Goal: Information Seeking & Learning: Learn about a topic

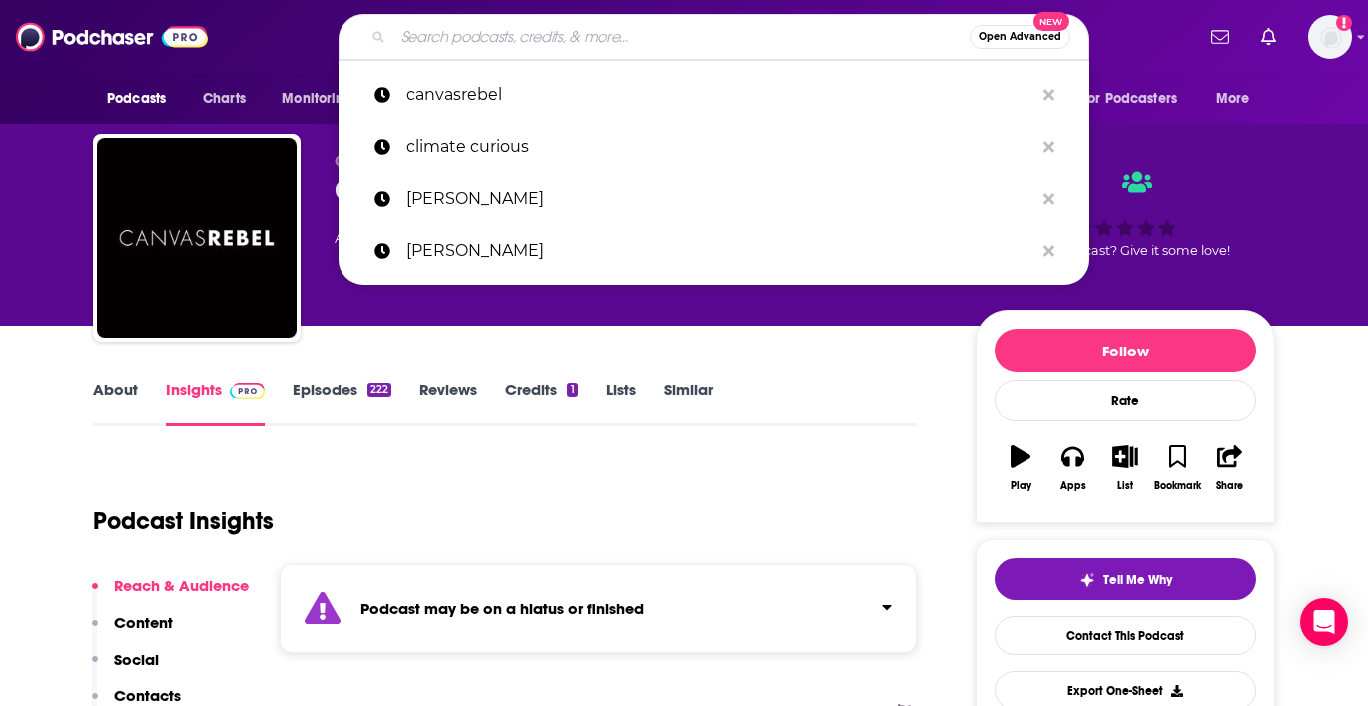
click at [578, 27] on input "Search podcasts, credits, & more..." at bounding box center [681, 37] width 576 height 32
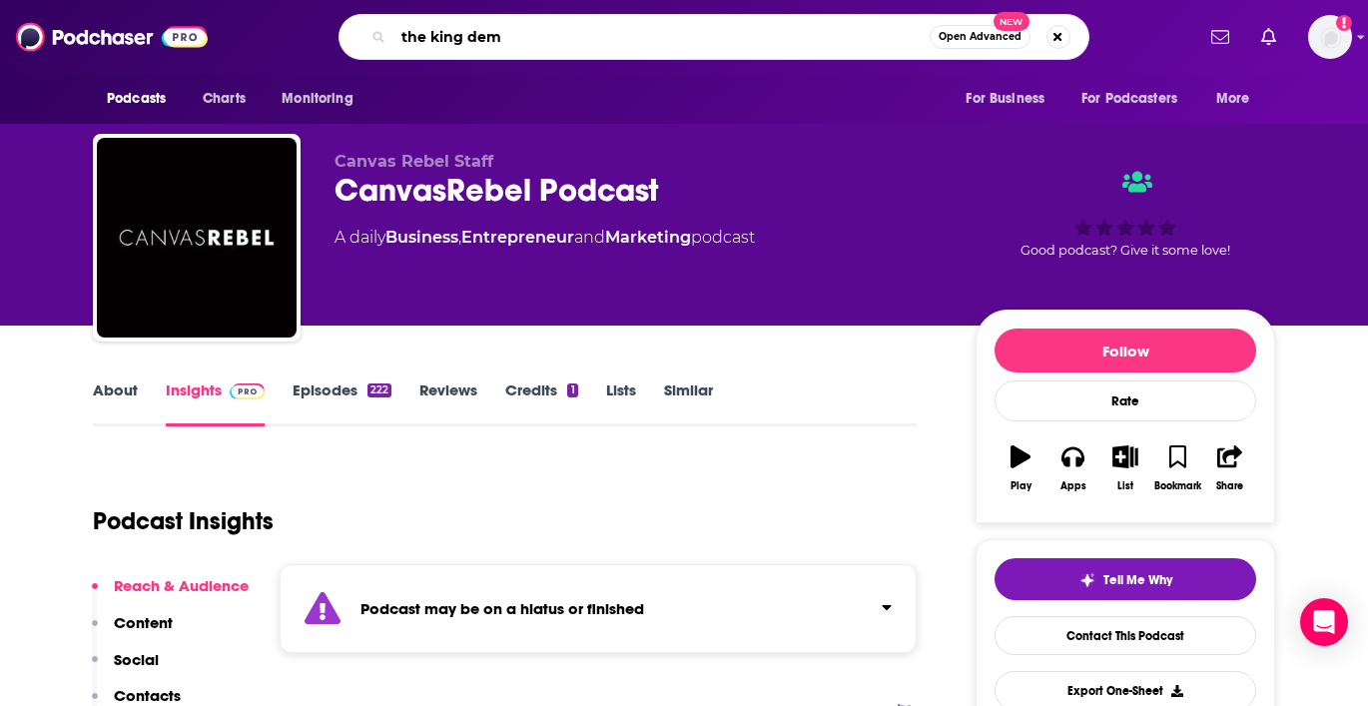
type input "the king dems"
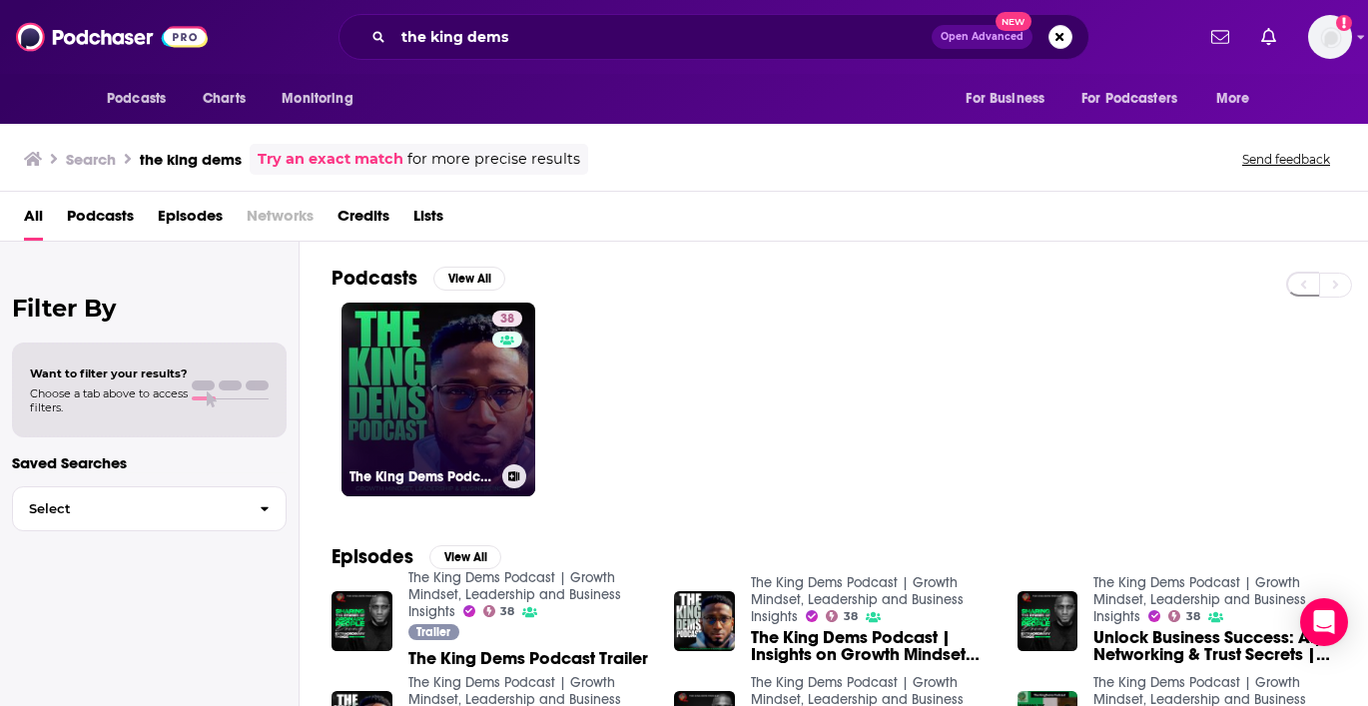
click at [419, 359] on link "38 The King Dems Podcast | Growth Mindset, Leadership and Business Insights" at bounding box center [438, 399] width 194 height 194
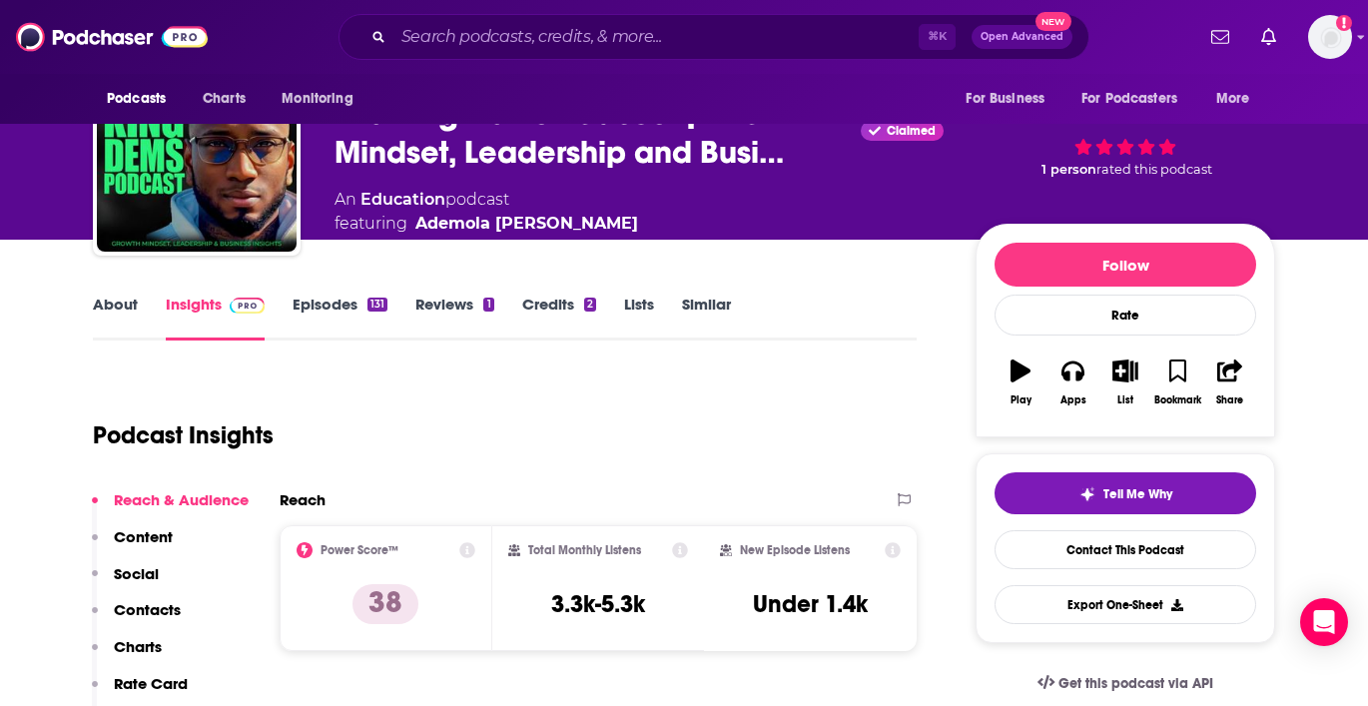
scroll to position [87, 0]
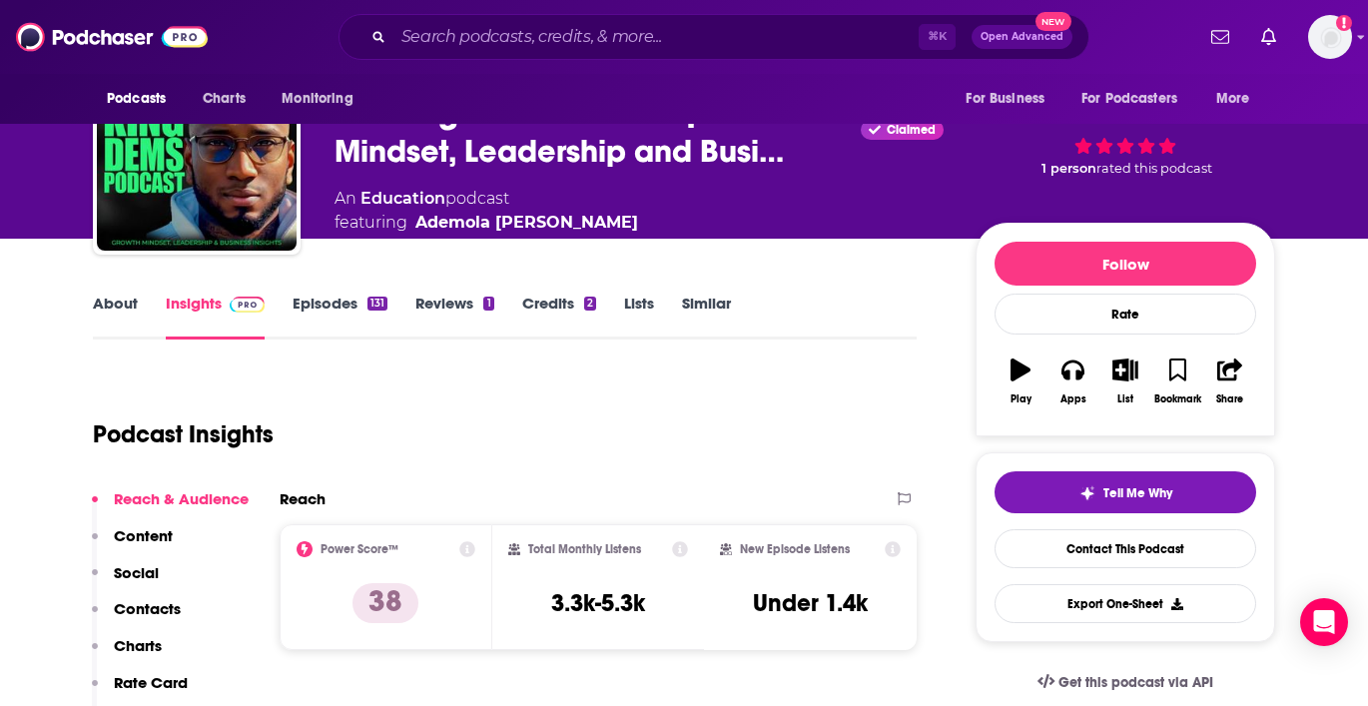
click at [331, 309] on link "Episodes 131" at bounding box center [339, 316] width 95 height 46
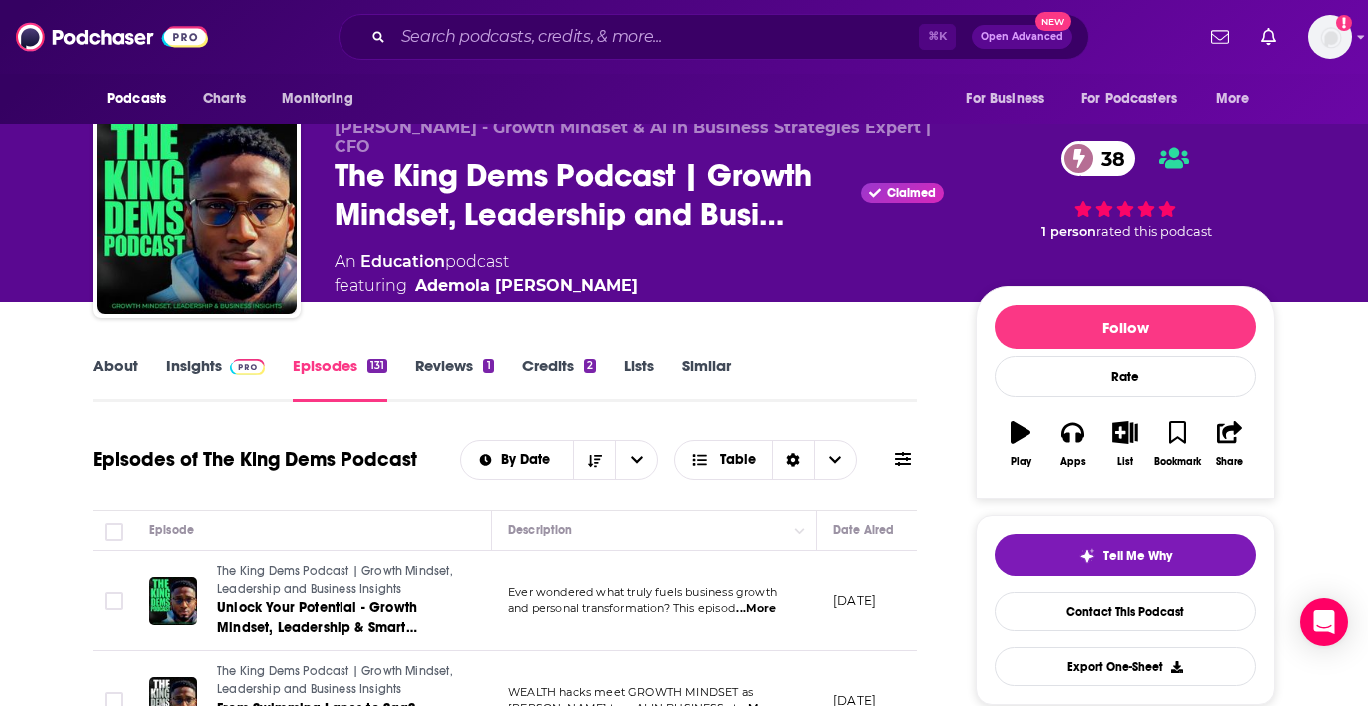
scroll to position [29, 0]
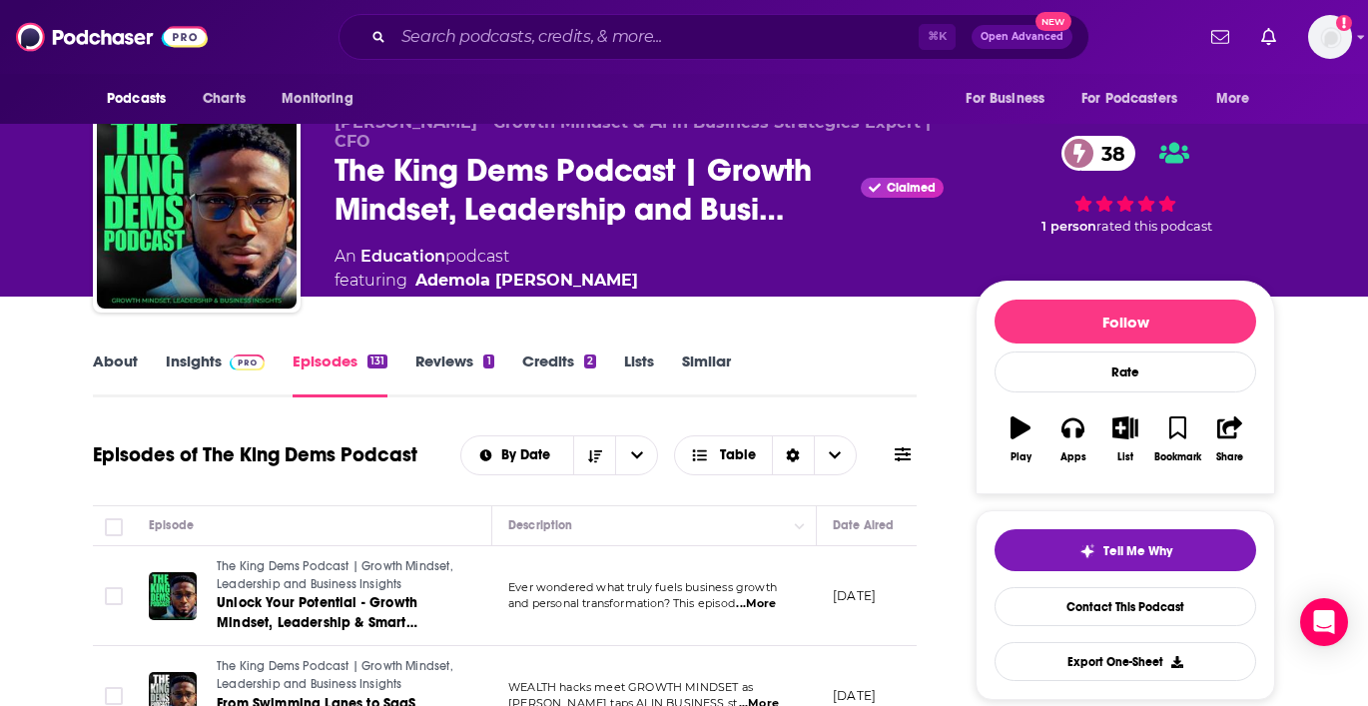
click at [127, 359] on link "About" at bounding box center [115, 374] width 45 height 46
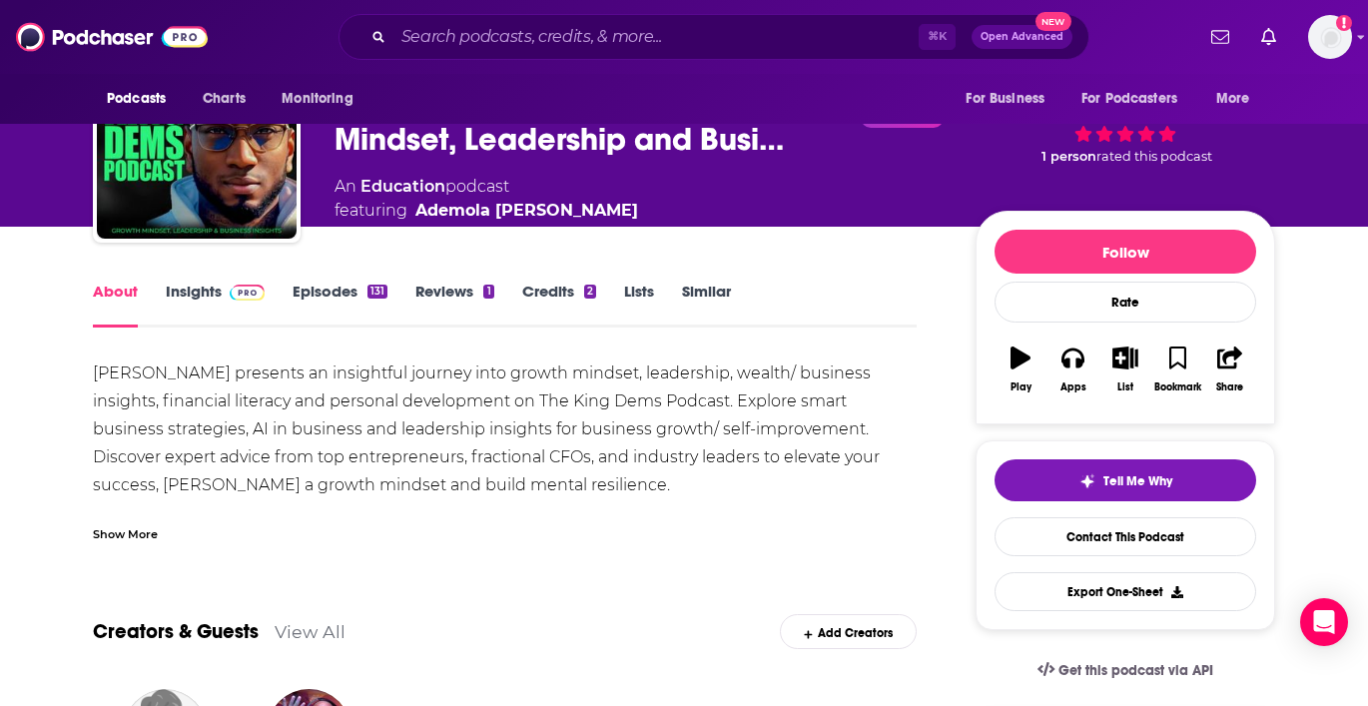
scroll to position [45, 0]
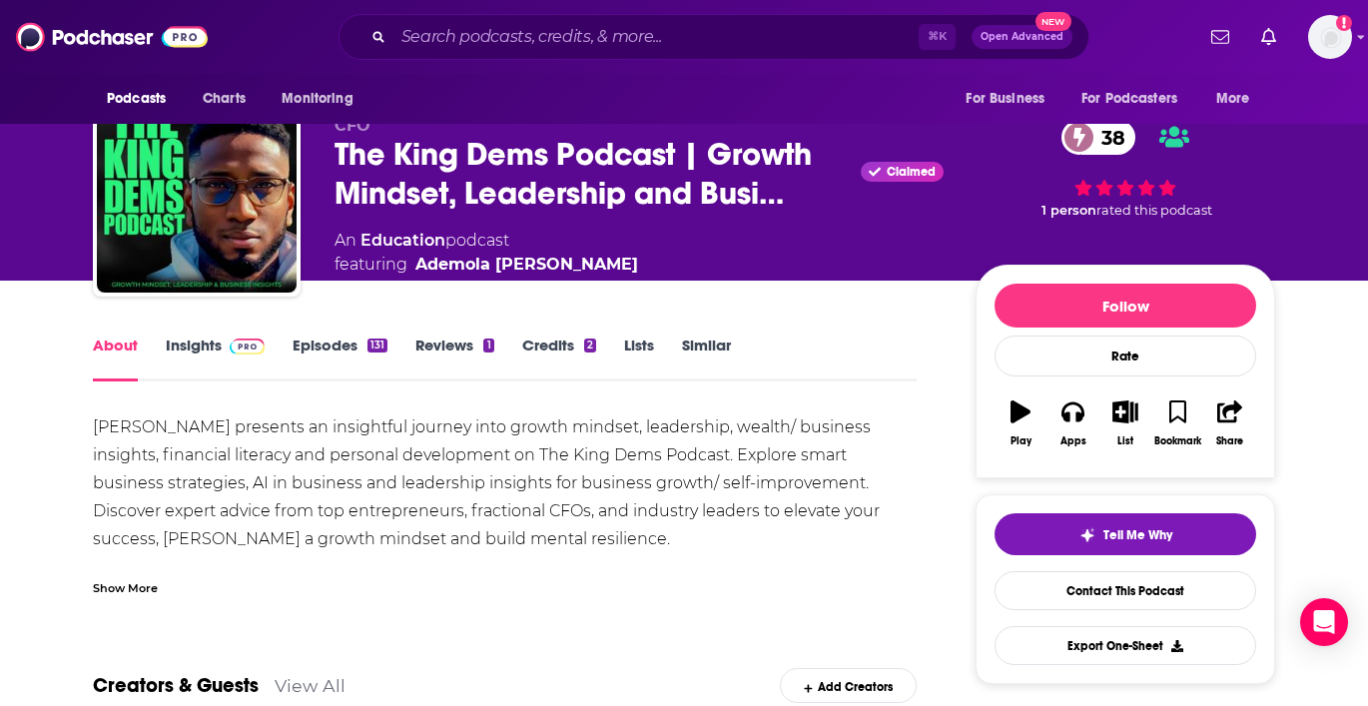
click at [203, 336] on link "Insights" at bounding box center [215, 358] width 99 height 46
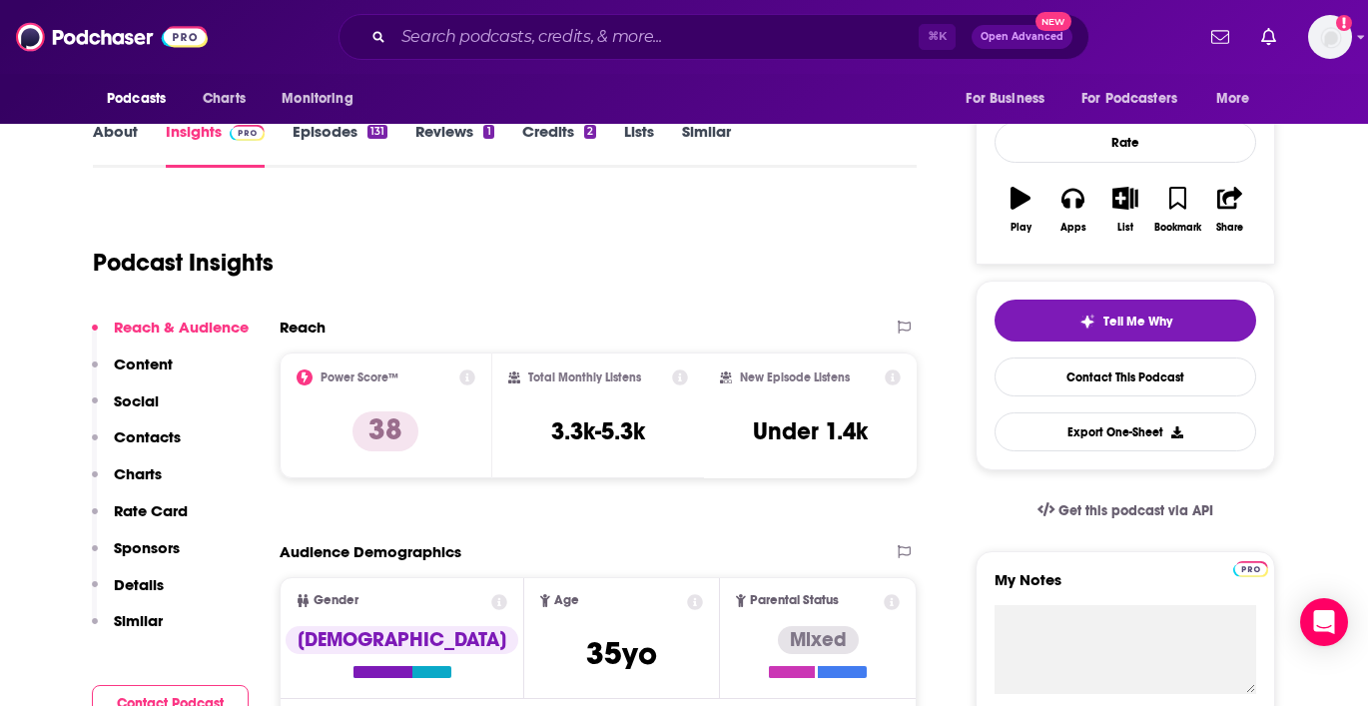
scroll to position [262, 0]
